Goal: Task Accomplishment & Management: Complete application form

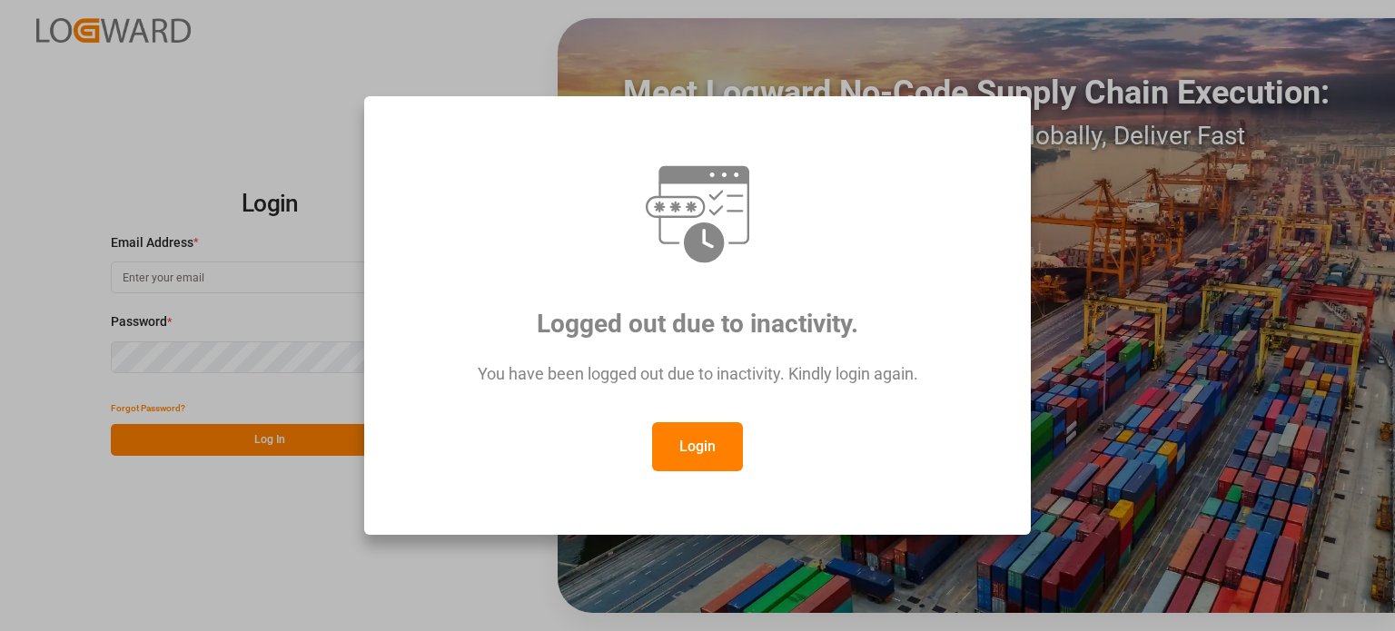
click at [694, 438] on button "Login" at bounding box center [697, 446] width 91 height 49
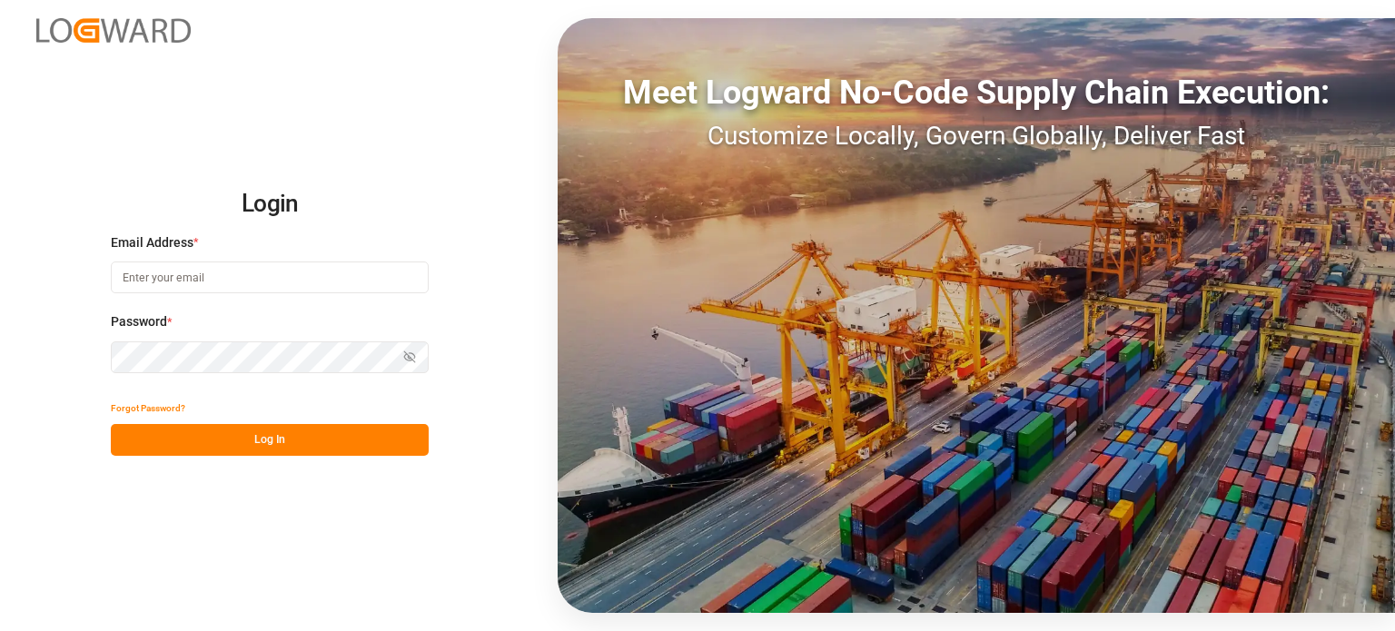
click at [204, 275] on input at bounding box center [270, 278] width 318 height 32
click at [390, 277] on input at bounding box center [270, 278] width 318 height 32
click at [402, 279] on input at bounding box center [270, 278] width 318 height 32
click at [0, 630] on div at bounding box center [0, 631] width 0 height 0
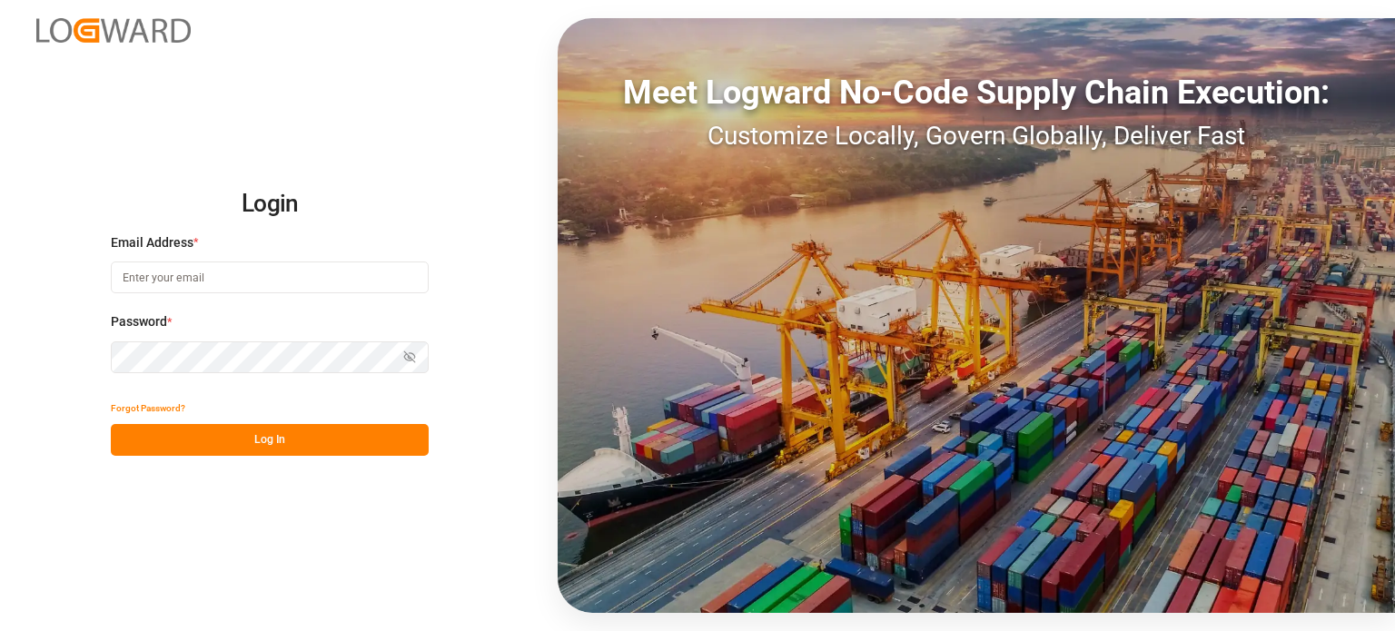
type input "[PERSON_NAME][EMAIL_ADDRESS][DOMAIN_NAME]"
click at [323, 436] on button "Log In" at bounding box center [270, 440] width 318 height 32
click at [304, 439] on button "Log In" at bounding box center [270, 440] width 318 height 32
click at [195, 479] on div "Login Email Address * pascal.baues@shiftx.eu Password * Show password Forgot Pa…" at bounding box center [697, 315] width 1395 height 631
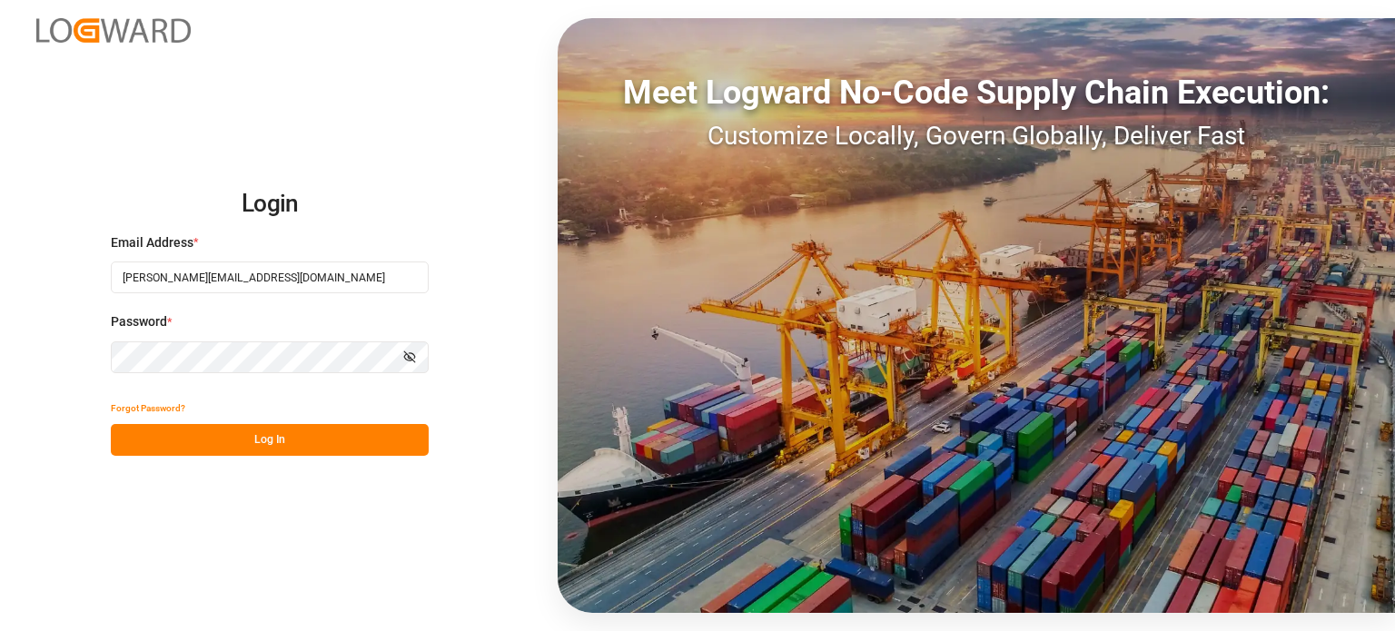
click at [283, 427] on button "Log In" at bounding box center [270, 440] width 318 height 32
click at [0, 630] on div at bounding box center [0, 631] width 0 height 0
type input "pascal.baues@shiftx.eu"
click at [242, 428] on button "Log In" at bounding box center [270, 440] width 318 height 32
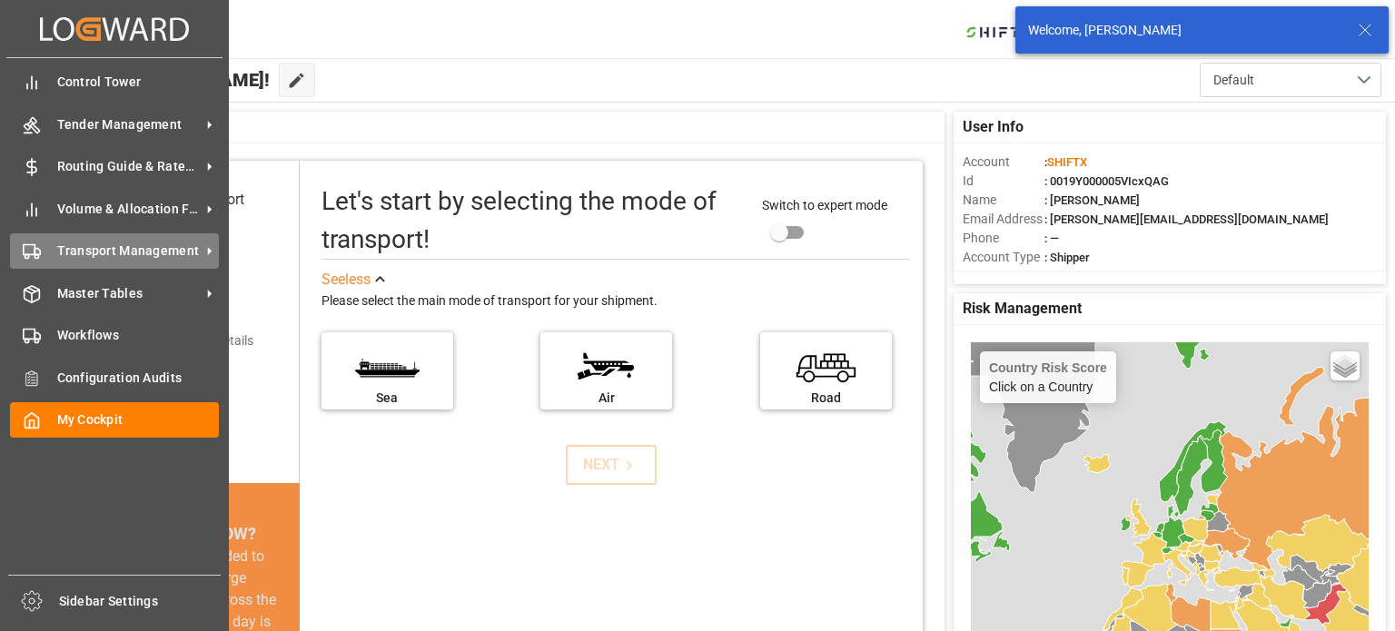
click at [182, 242] on span "Transport Management" at bounding box center [128, 251] width 143 height 19
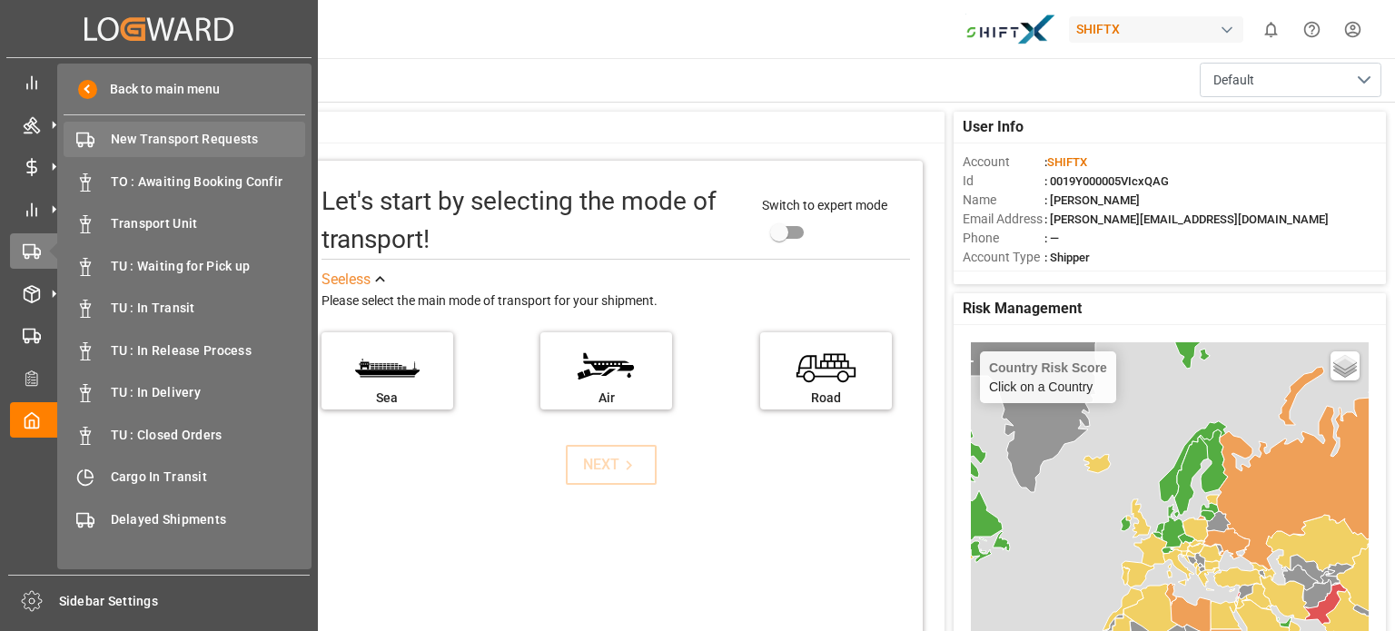
click at [192, 137] on span "New Transport Requests" at bounding box center [208, 139] width 195 height 19
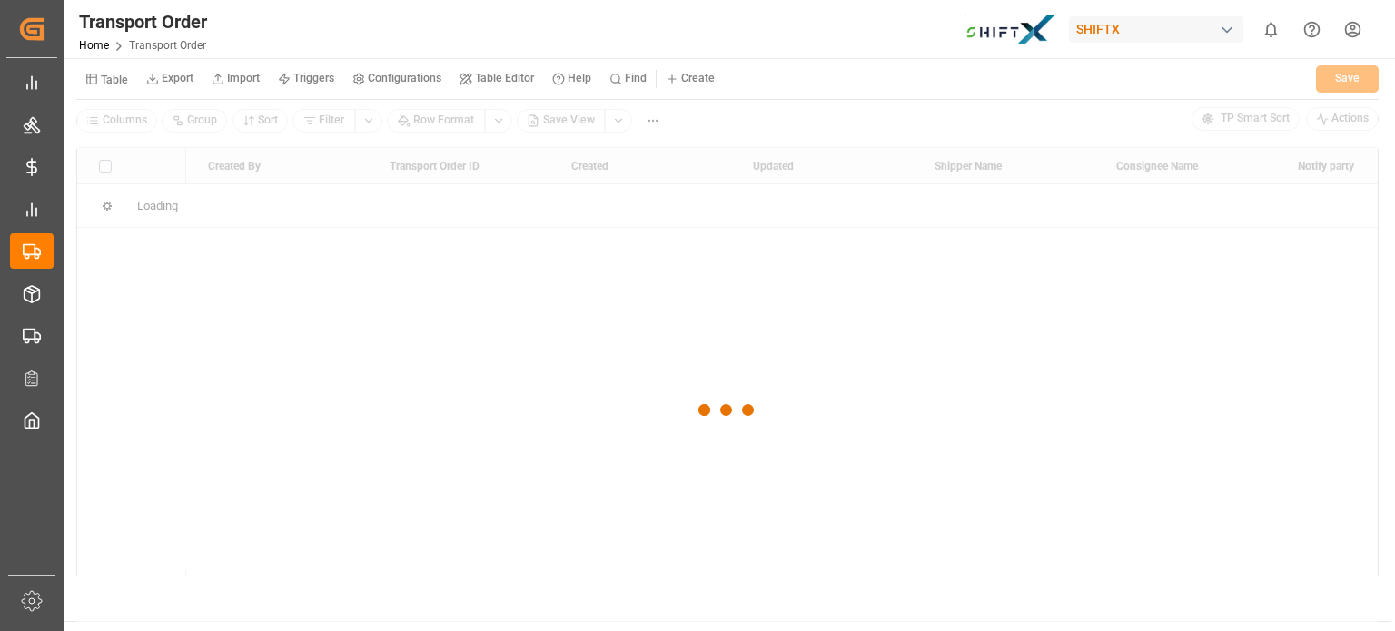
click at [0, 630] on div at bounding box center [0, 631] width 0 height 0
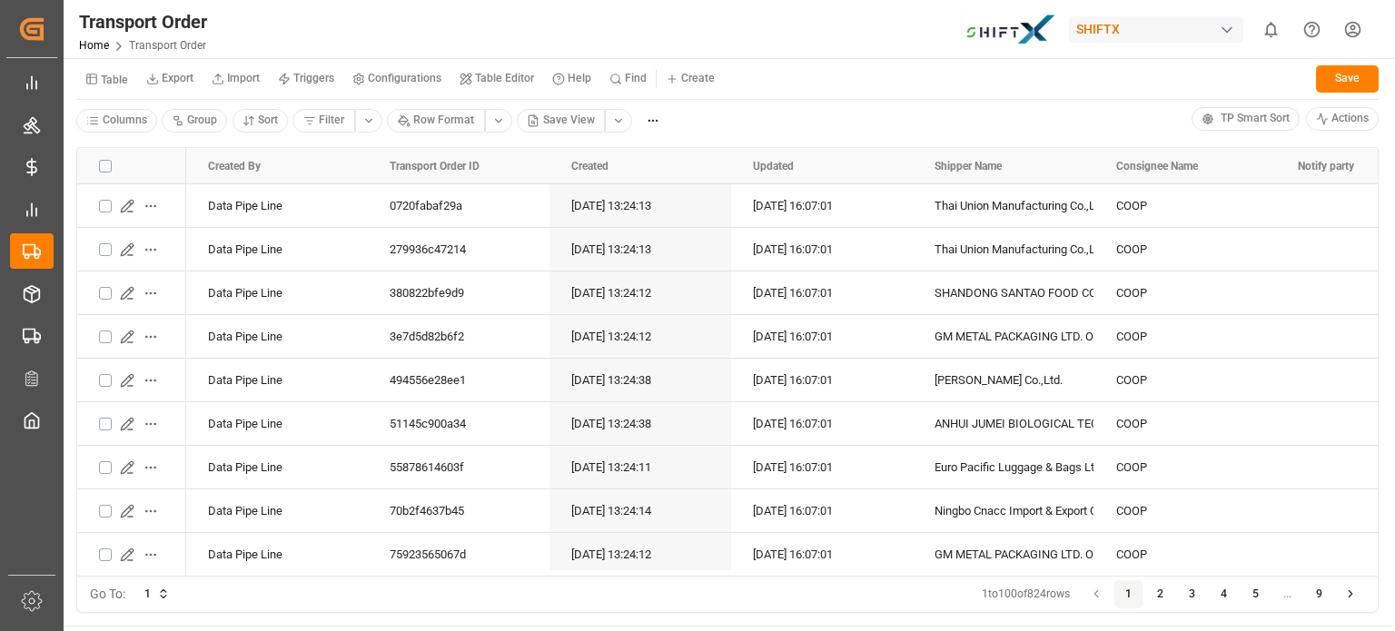
click at [756, 98] on div "Table Export Import Triggers Configurations Table Editor Help Find Create Save" at bounding box center [727, 81] width 1302 height 37
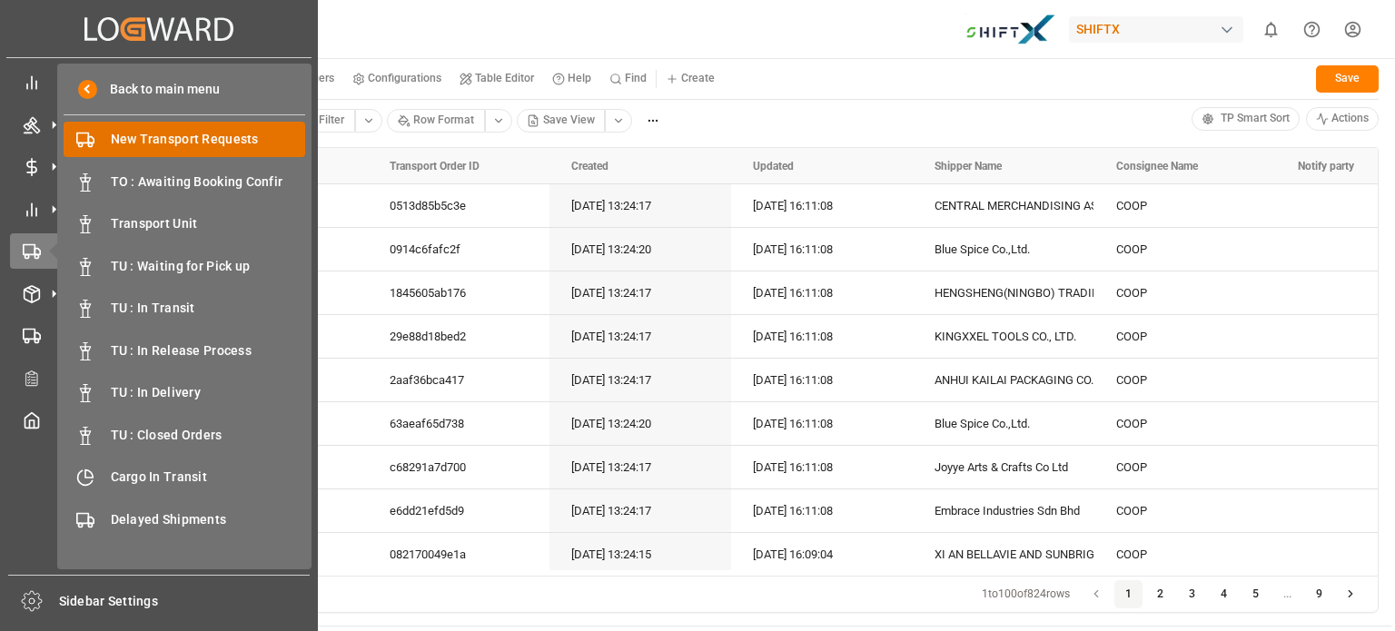
click at [163, 140] on span "New Transport Requests" at bounding box center [208, 139] width 195 height 19
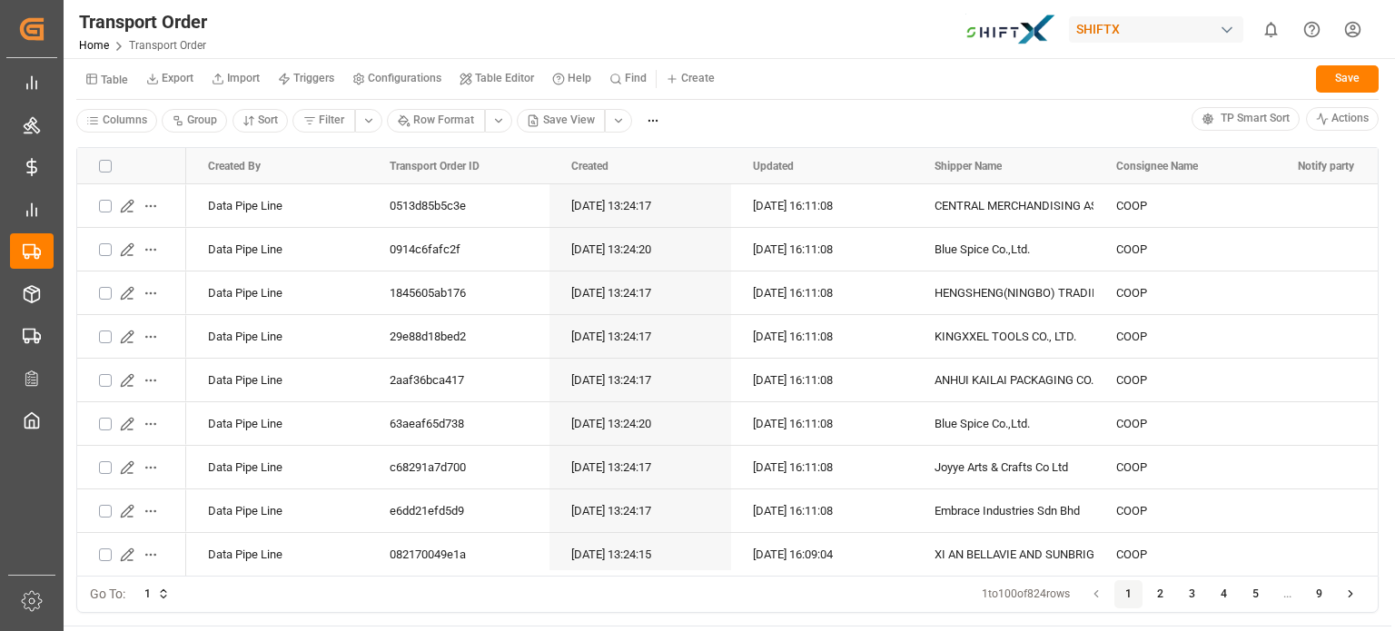
click at [781, 84] on div "Table Export Import Triggers Configurations Table Editor Help Find Create Save" at bounding box center [727, 81] width 1302 height 37
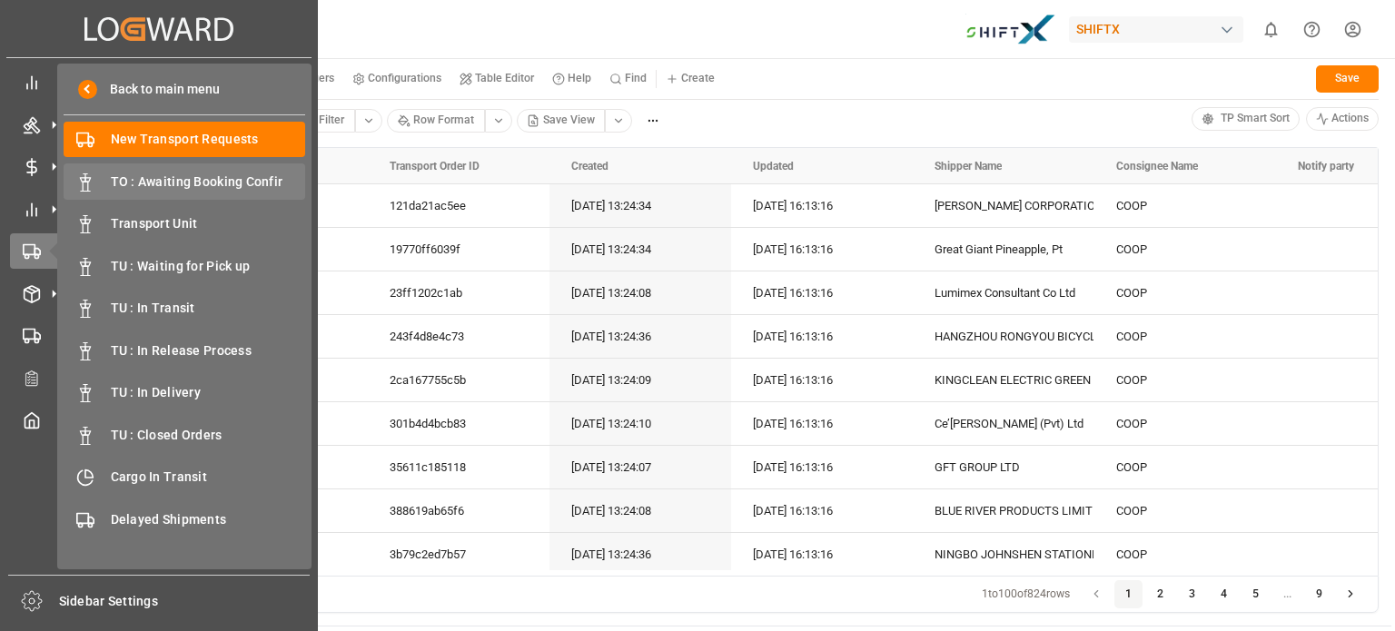
drag, startPoint x: 173, startPoint y: 224, endPoint x: 184, endPoint y: 171, distance: 54.7
click at [173, 224] on span "Transport Unit" at bounding box center [208, 223] width 195 height 19
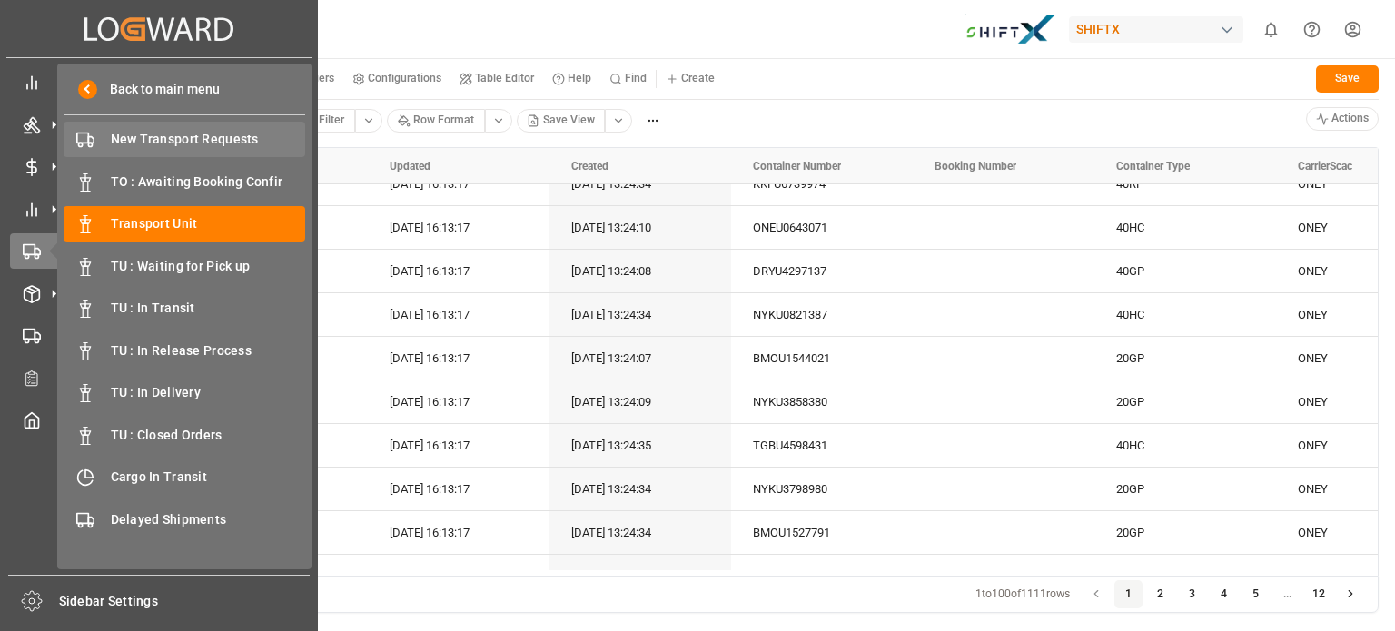
click at [163, 151] on div "New Transport Requests New Transport Requests" at bounding box center [185, 139] width 242 height 35
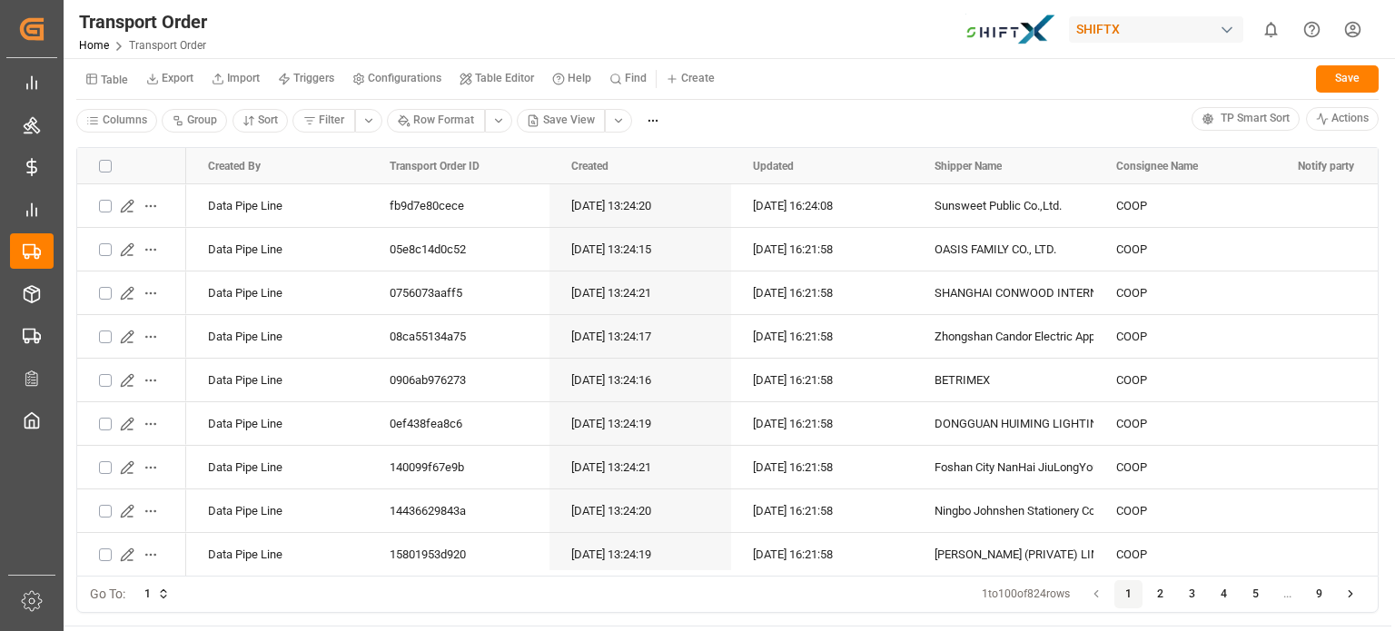
scroll to position [1526, 0]
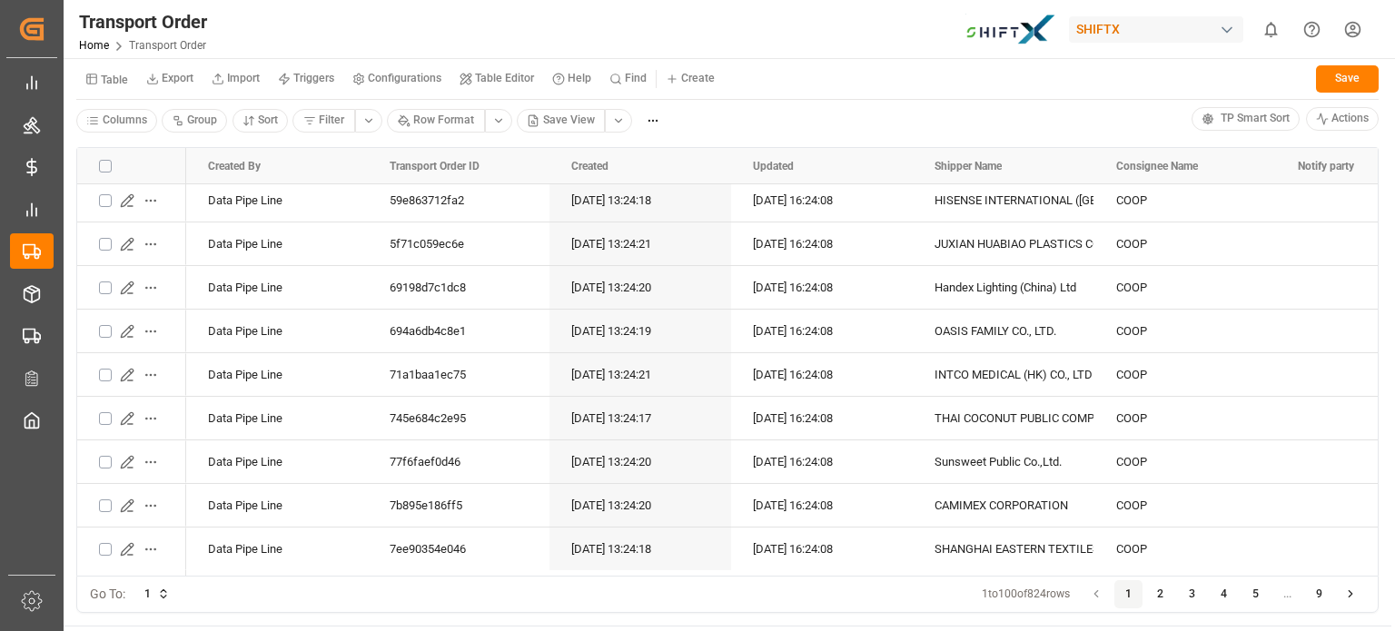
scroll to position [442, 0]
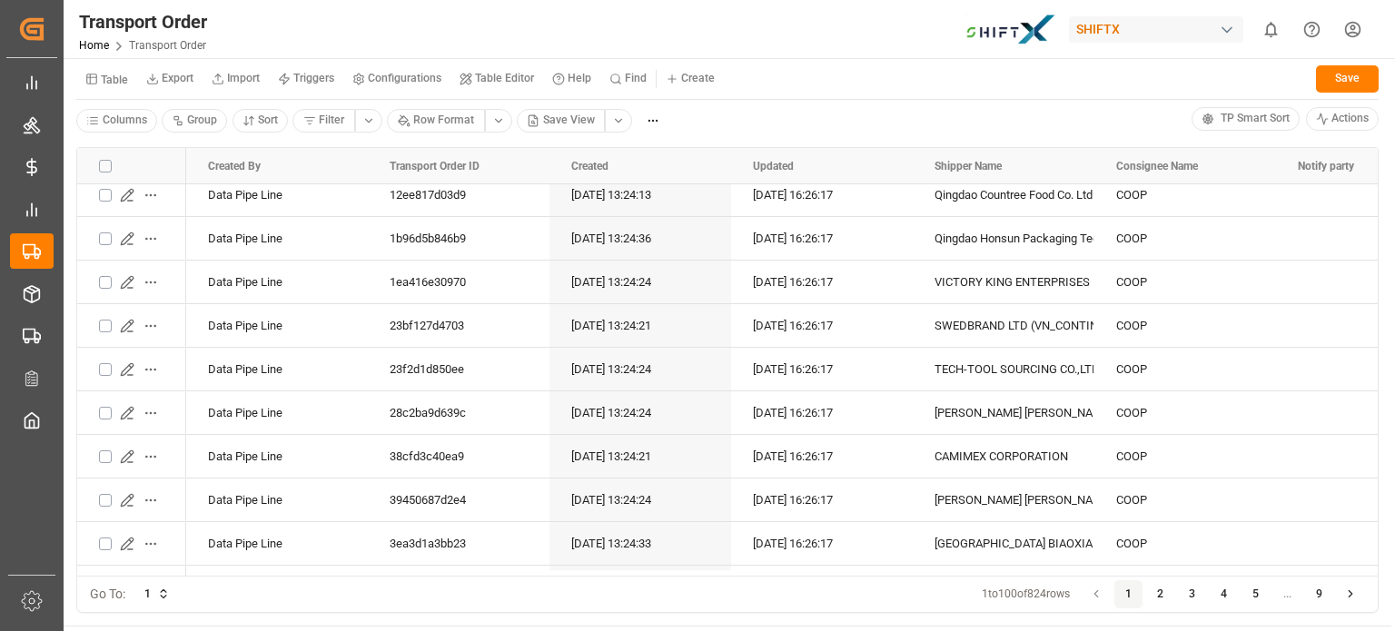
scroll to position [321, 0]
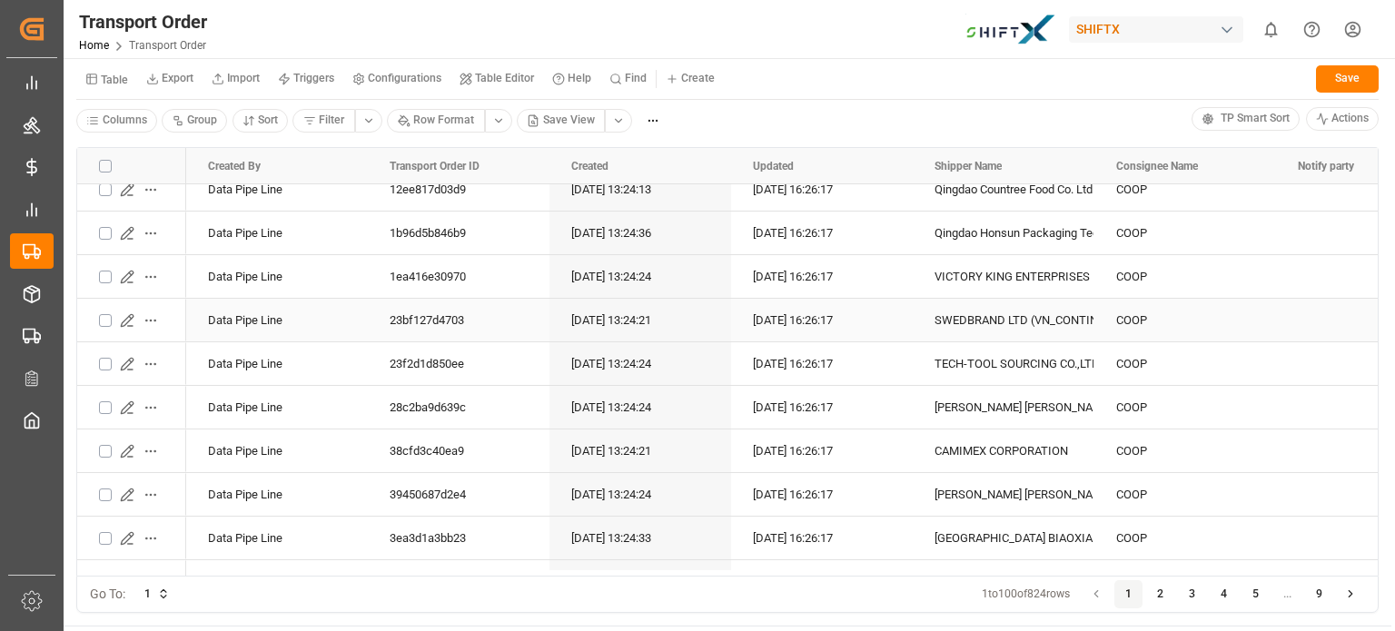
click at [774, 308] on div "[DATE] 16:26:17" at bounding box center [822, 320] width 182 height 43
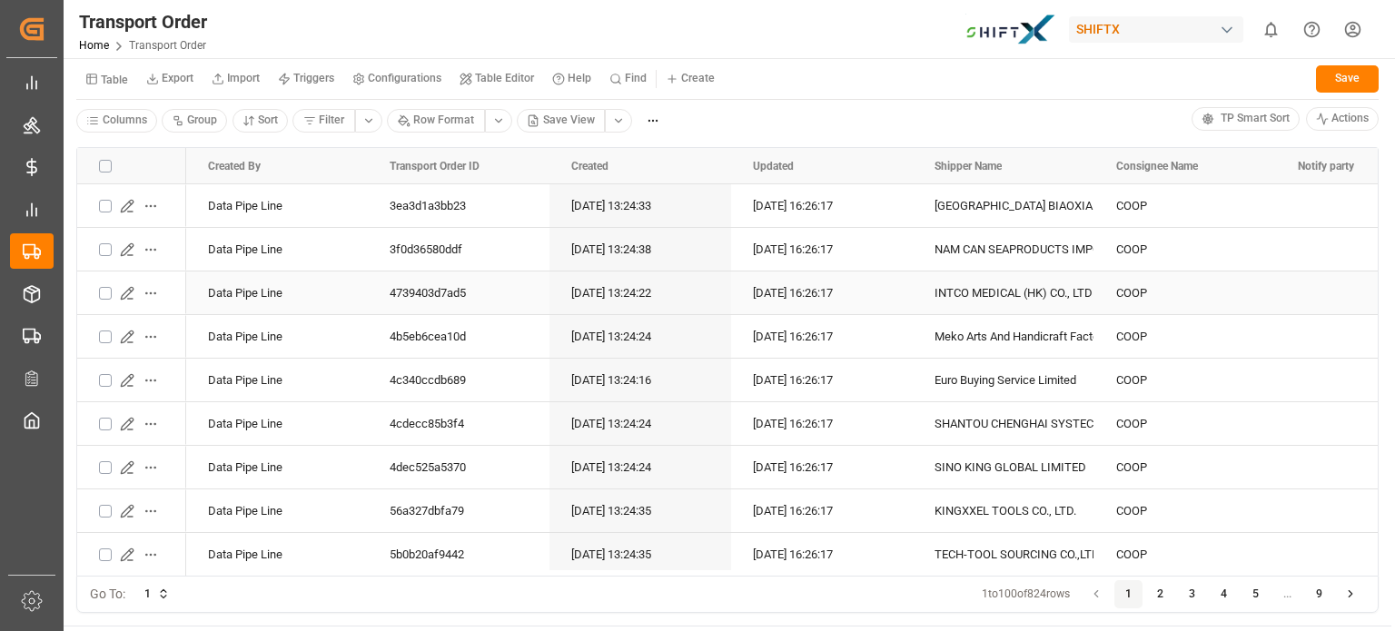
scroll to position [0, 0]
